Goal: Task Accomplishment & Management: Manage account settings

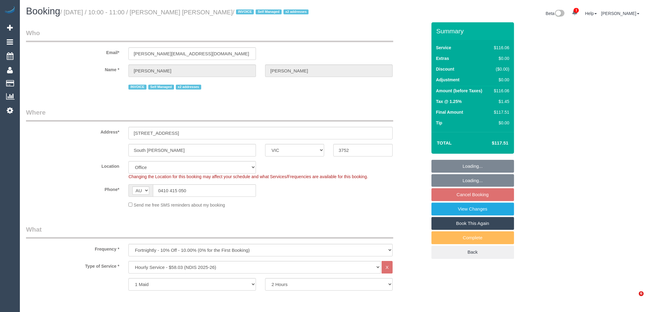
select select "VIC"
select select "string:check"
select select "object:798"
select select "number:28"
select select "number:14"
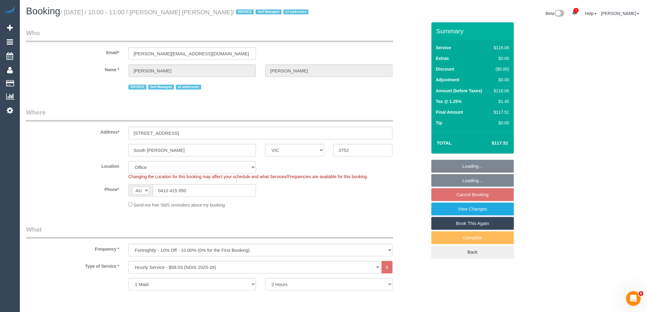
select select "number:19"
select select "number:36"
select select "number:35"
select select "number:11"
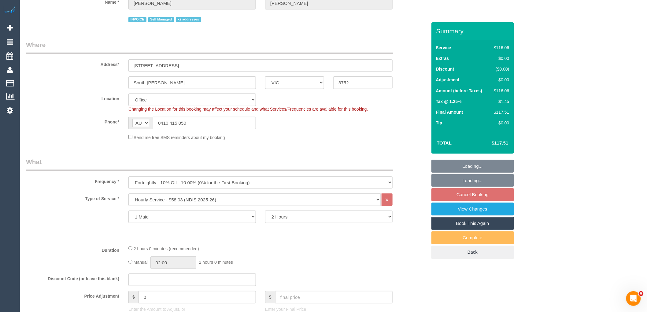
select select "34298"
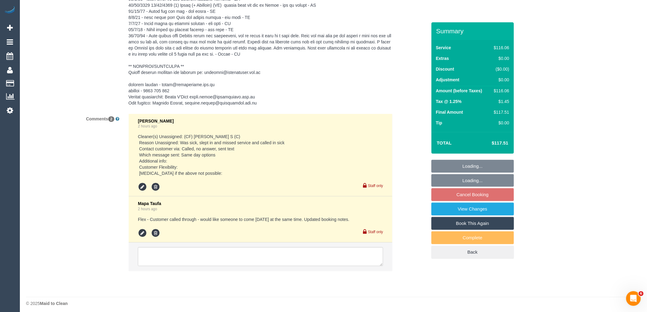
scroll to position [1144, 0]
